Goal: Find specific page/section: Find specific page/section

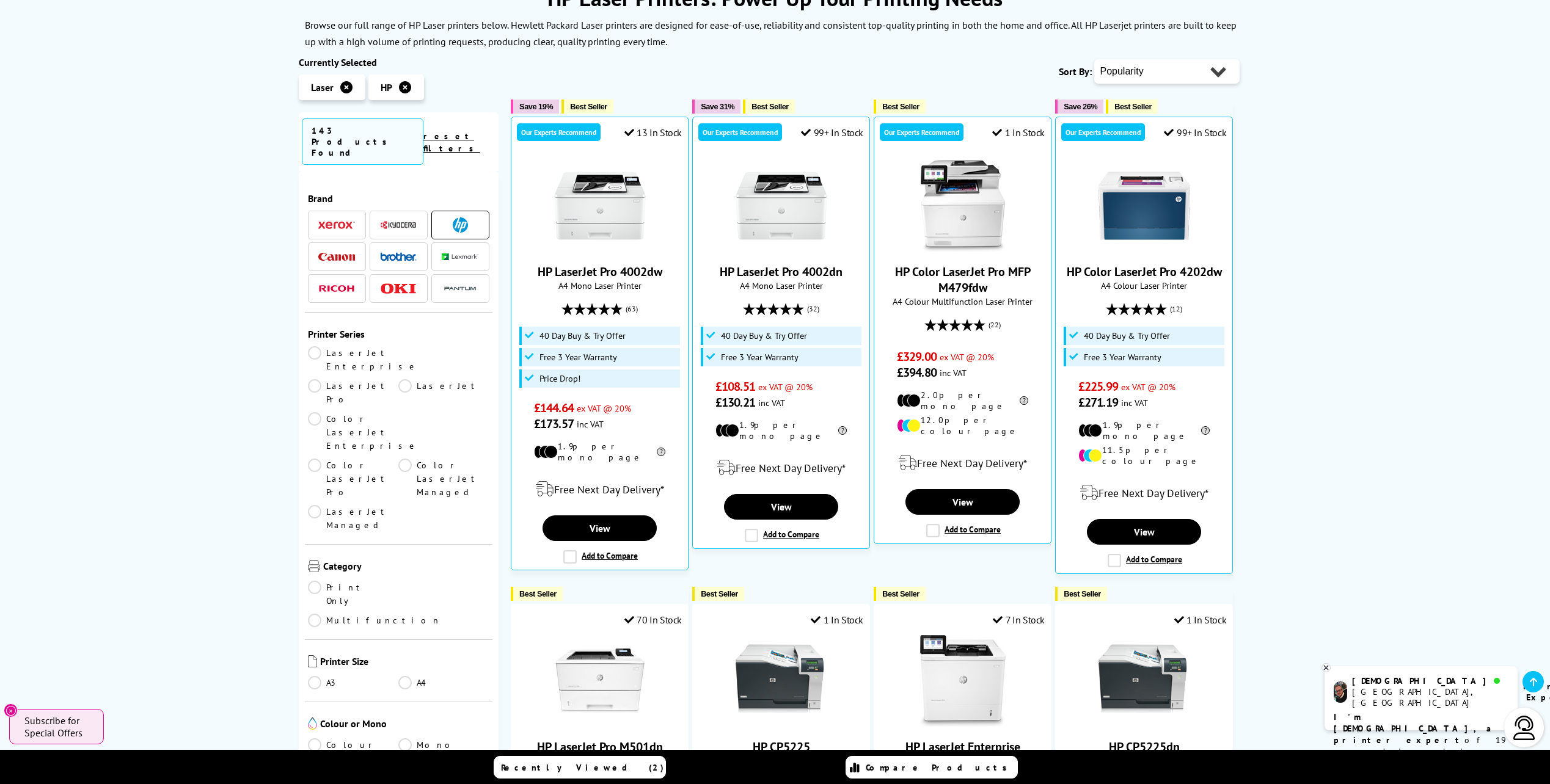
click at [407, 738] on link "Mono" at bounding box center [444, 745] width 91 height 14
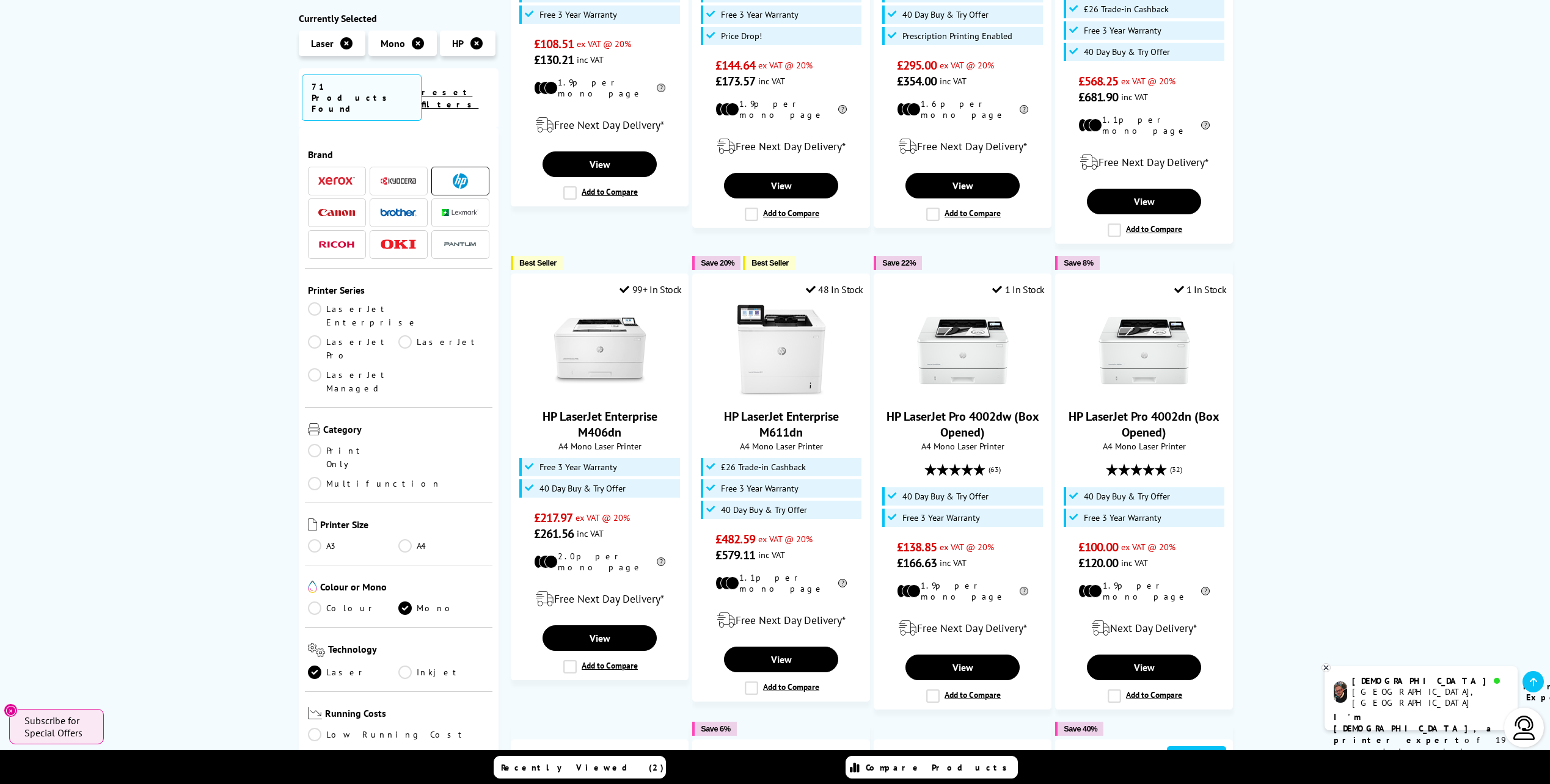
scroll to position [672, 0]
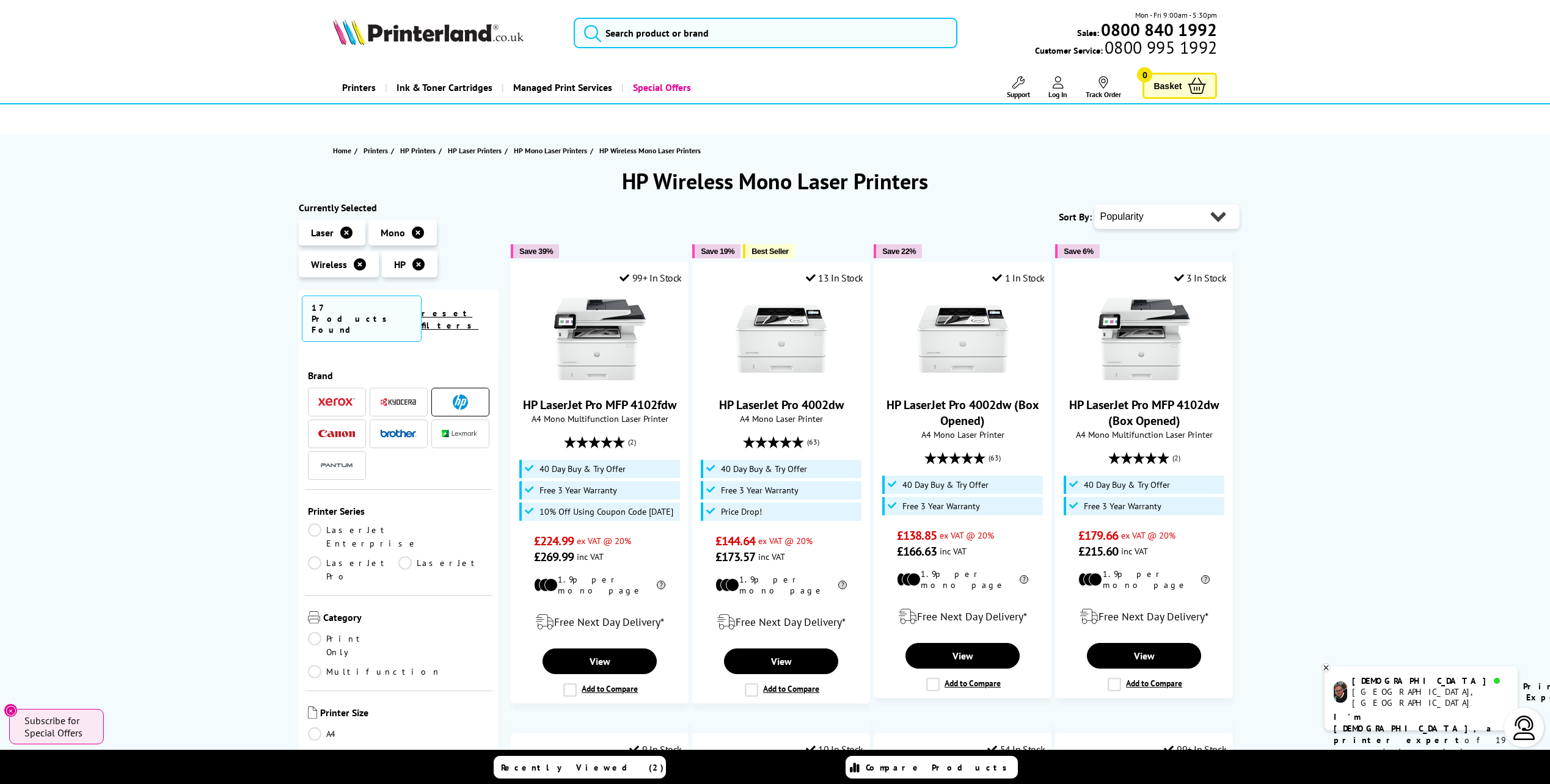
drag, startPoint x: 1420, startPoint y: 298, endPoint x: 1398, endPoint y: 301, distance: 22.2
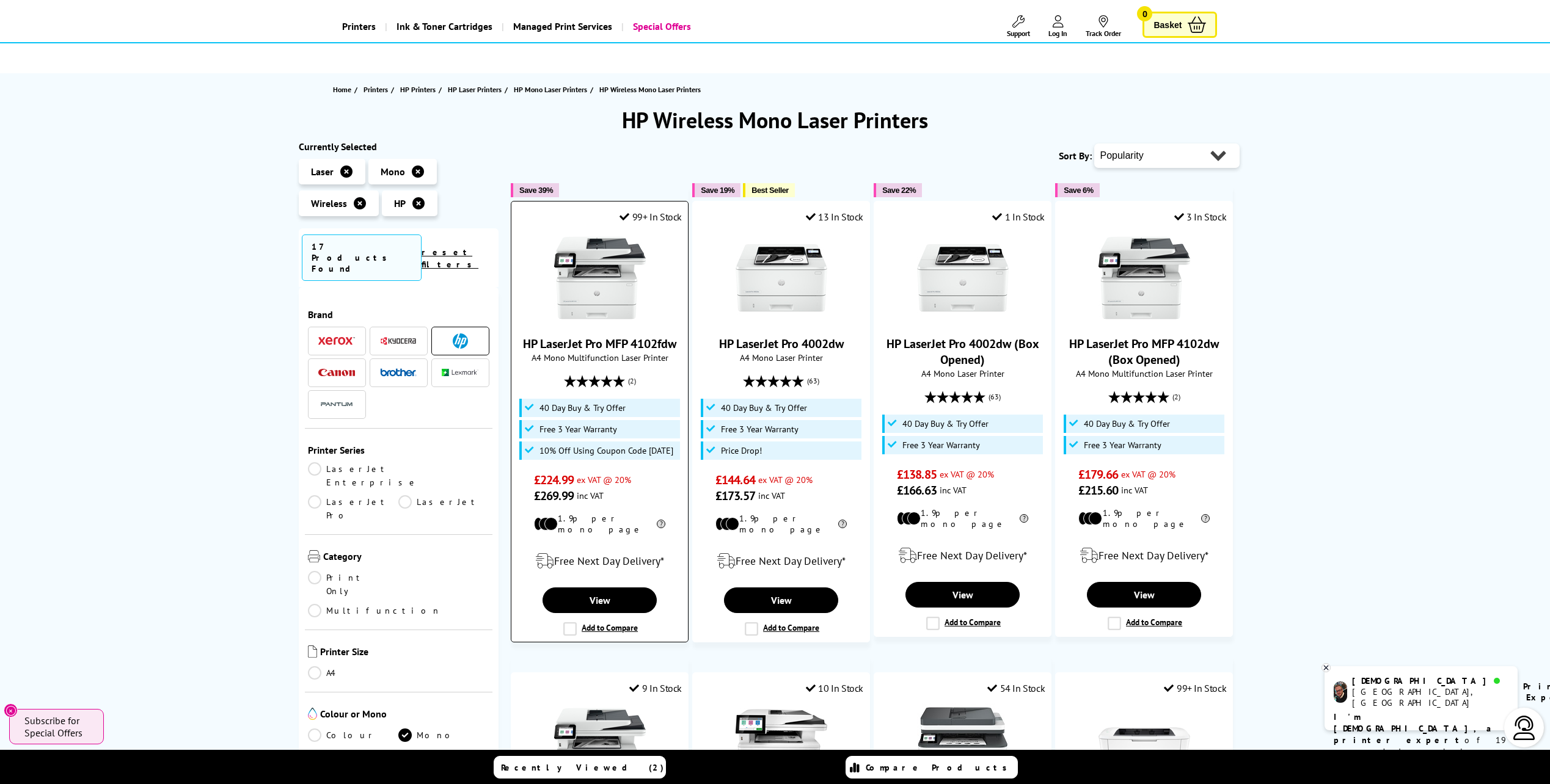
scroll to position [122, 0]
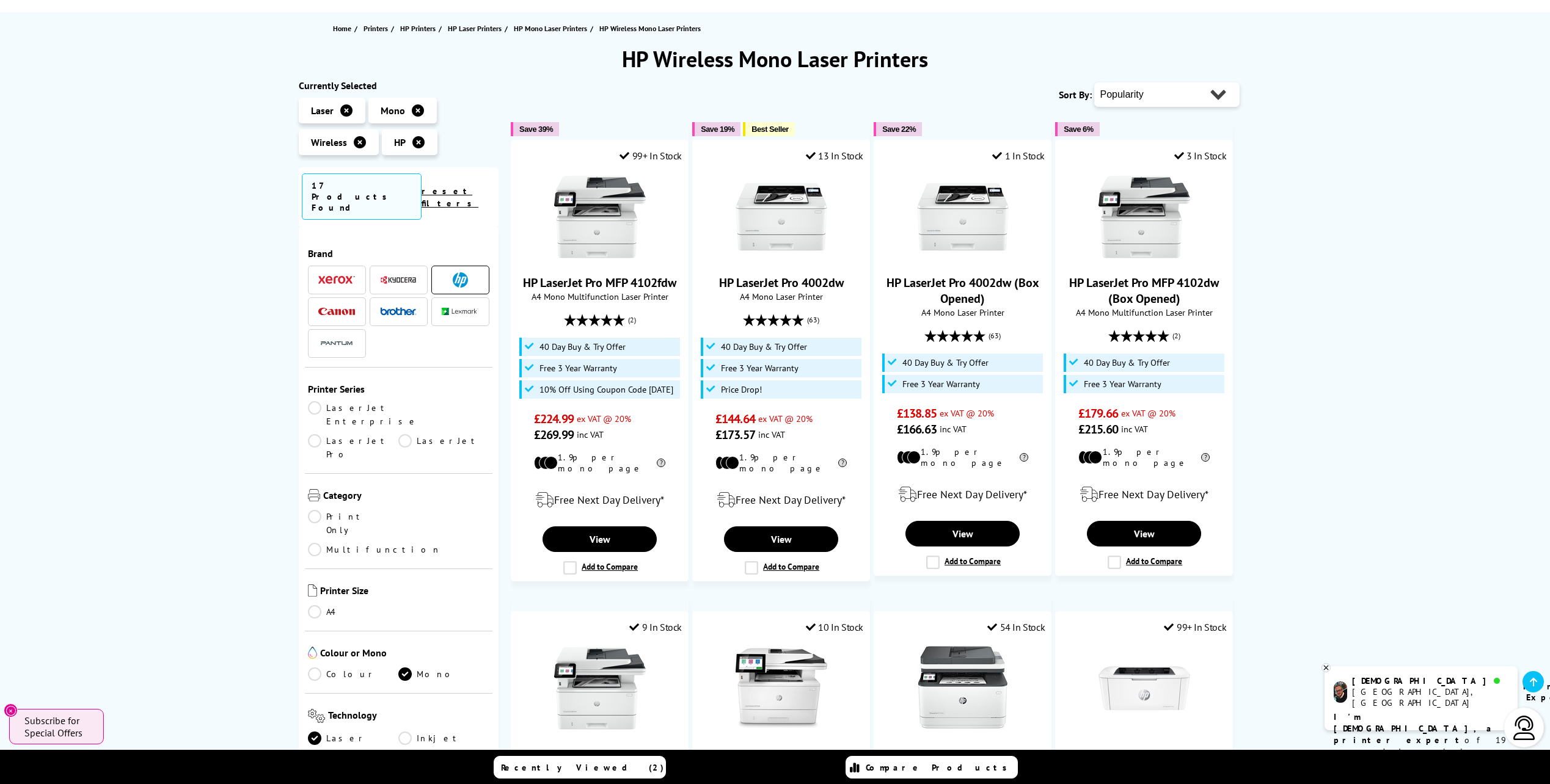
click at [1346, 234] on div "HP Wireless Mono Laser Printers Currently Selected Laser Mono Wireless" at bounding box center [775, 766] width 1550 height 1443
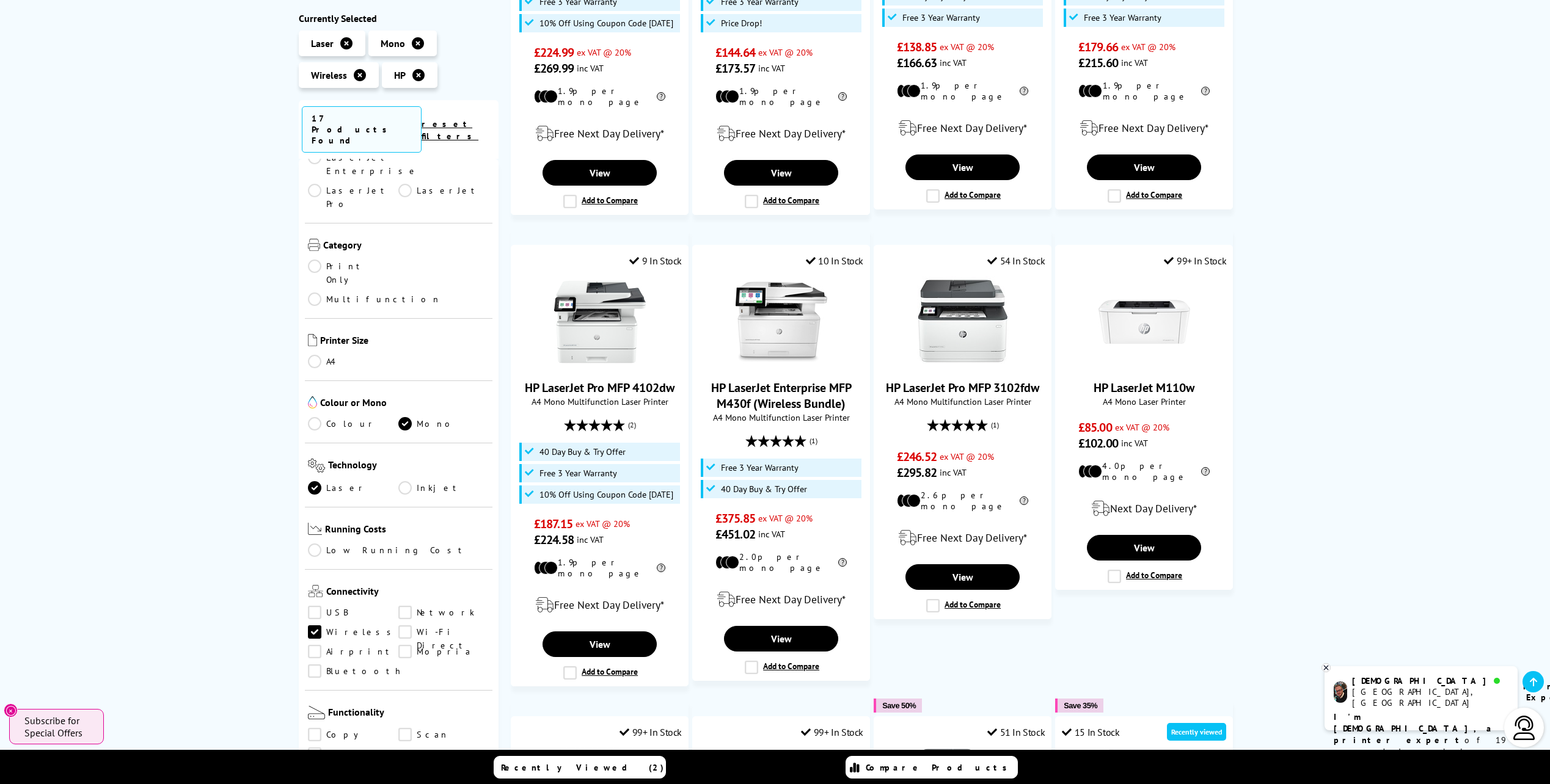
scroll to position [305, 0]
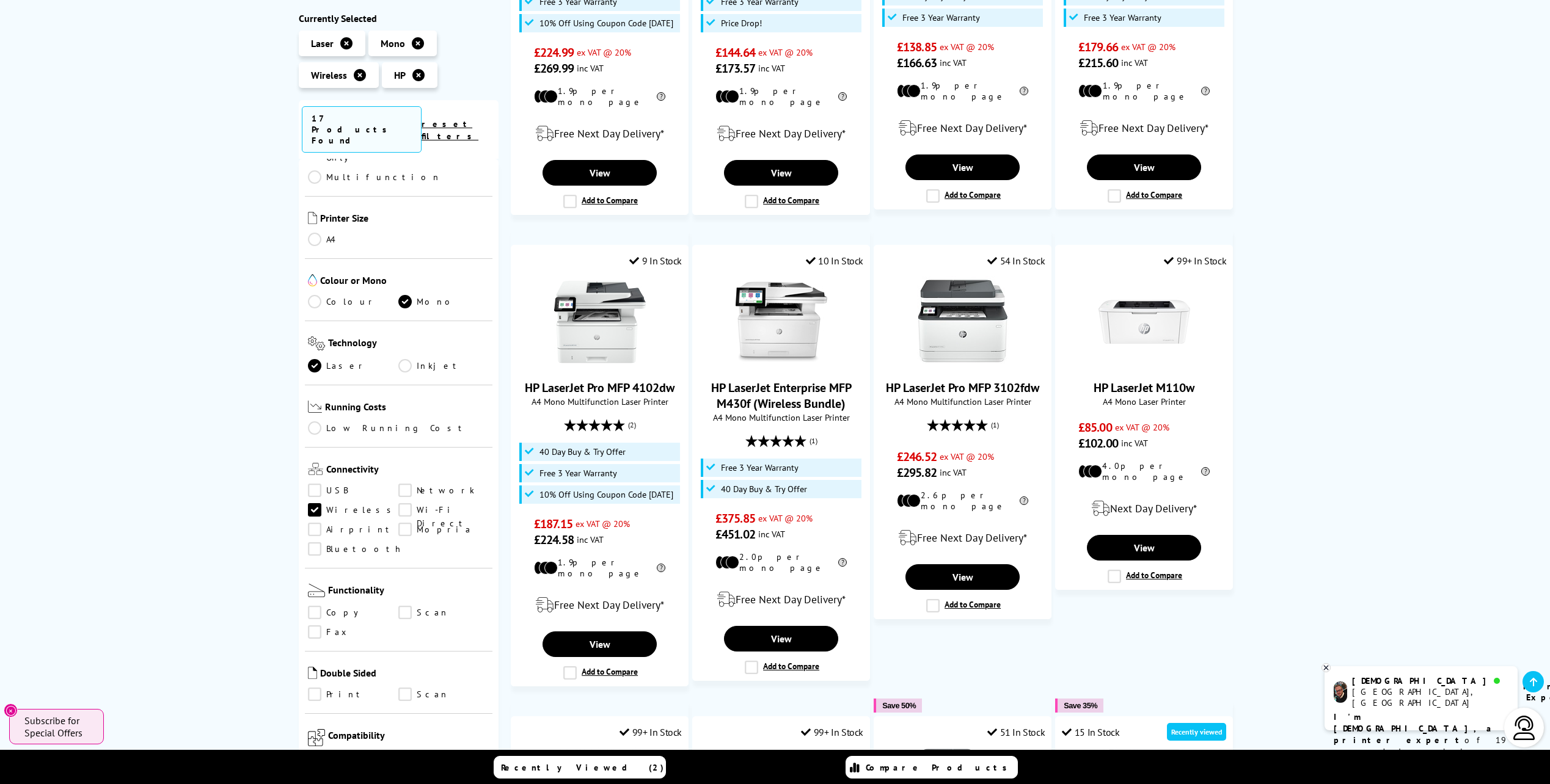
click at [318, 688] on link "Print" at bounding box center [353, 694] width 91 height 14
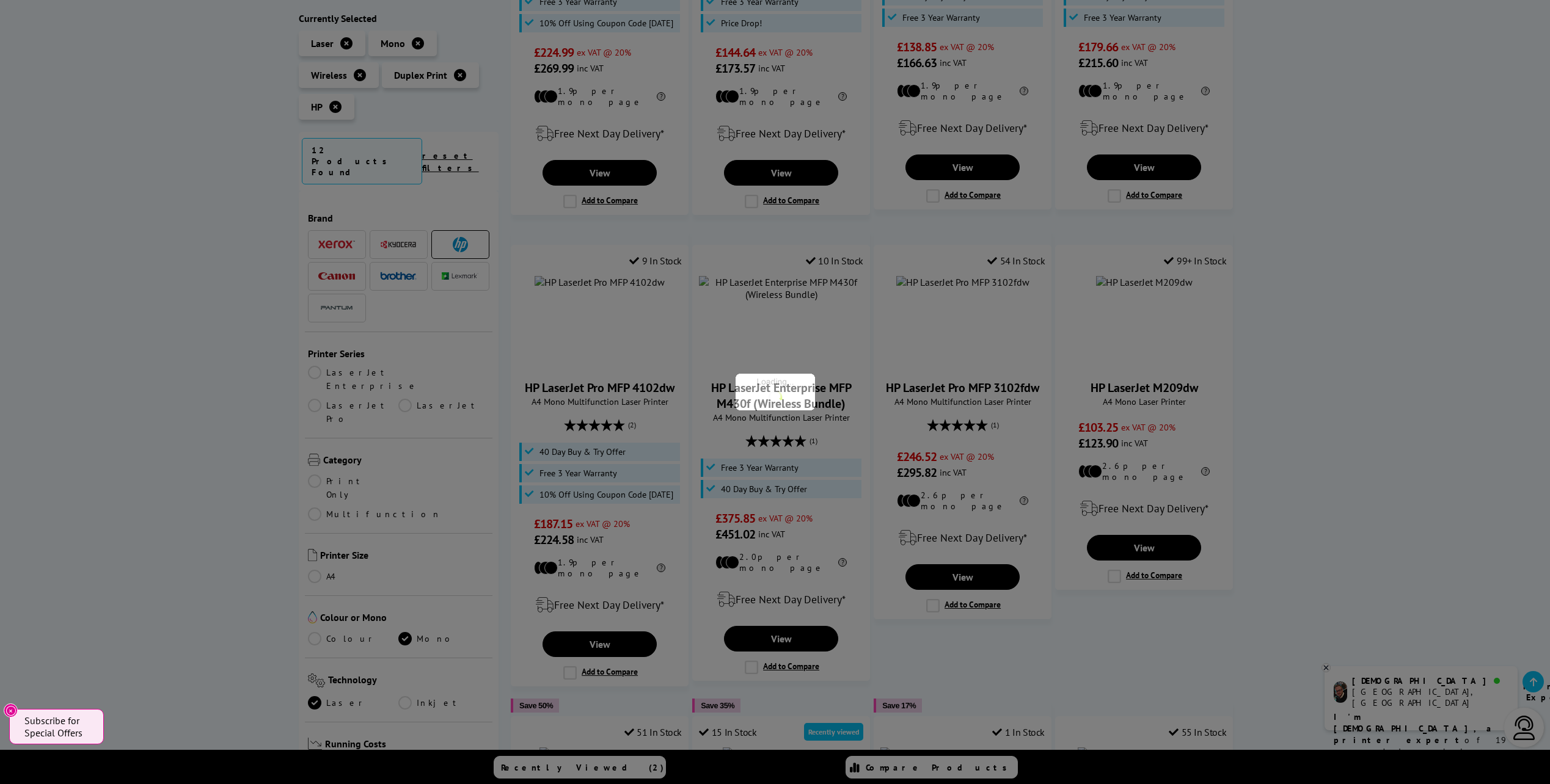
scroll to position [305, 0]
